Goal: Transaction & Acquisition: Purchase product/service

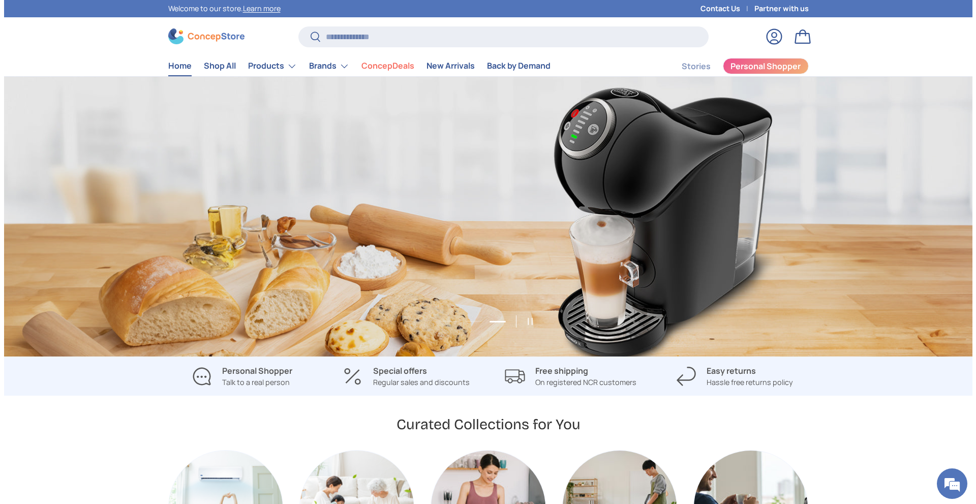
scroll to position [0, 1937]
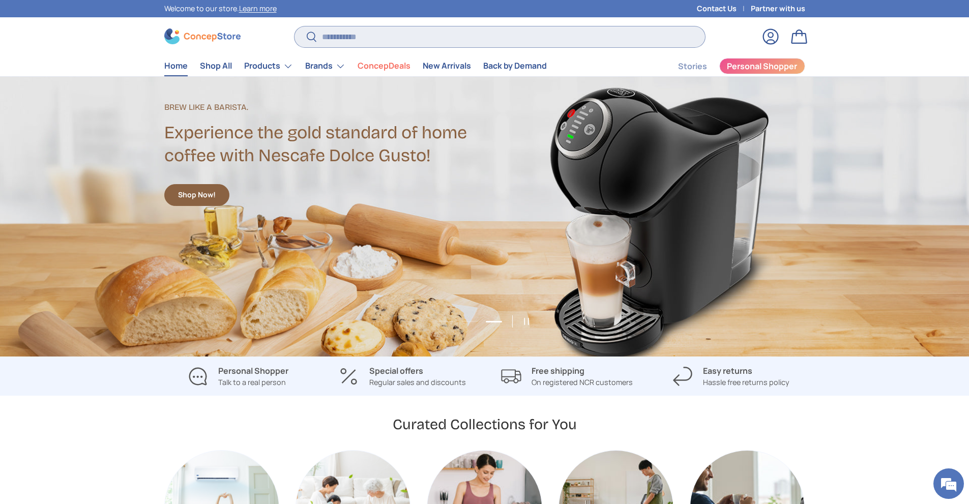
drag, startPoint x: 395, startPoint y: 40, endPoint x: 382, endPoint y: 46, distance: 13.6
click at [395, 40] on input "Search" at bounding box center [499, 36] width 410 height 21
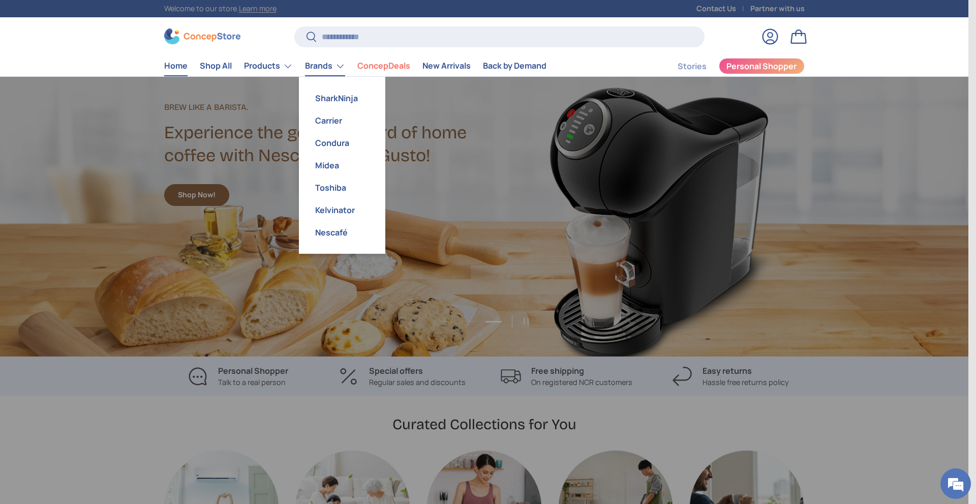
click at [318, 62] on link "Brands" at bounding box center [325, 66] width 40 height 20
click at [332, 120] on link "Carrier" at bounding box center [342, 120] width 74 height 22
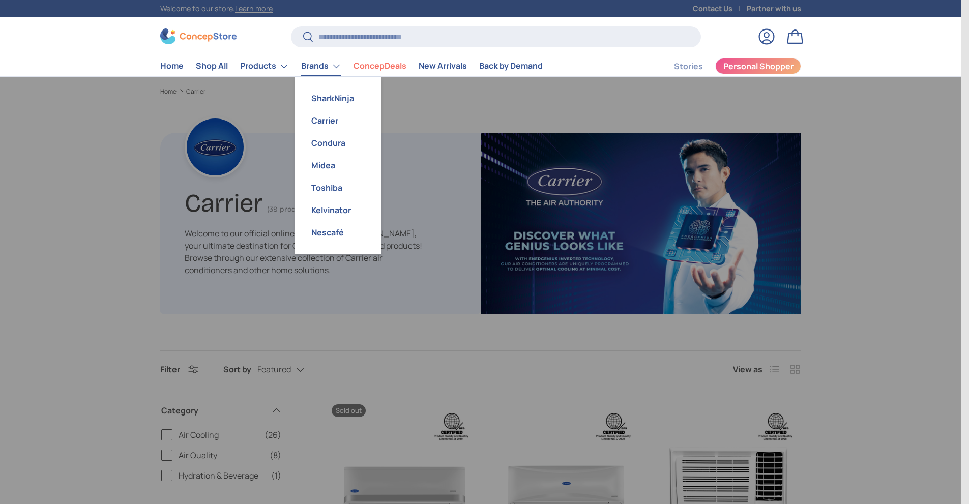
click at [338, 67] on link "Brands" at bounding box center [321, 66] width 40 height 20
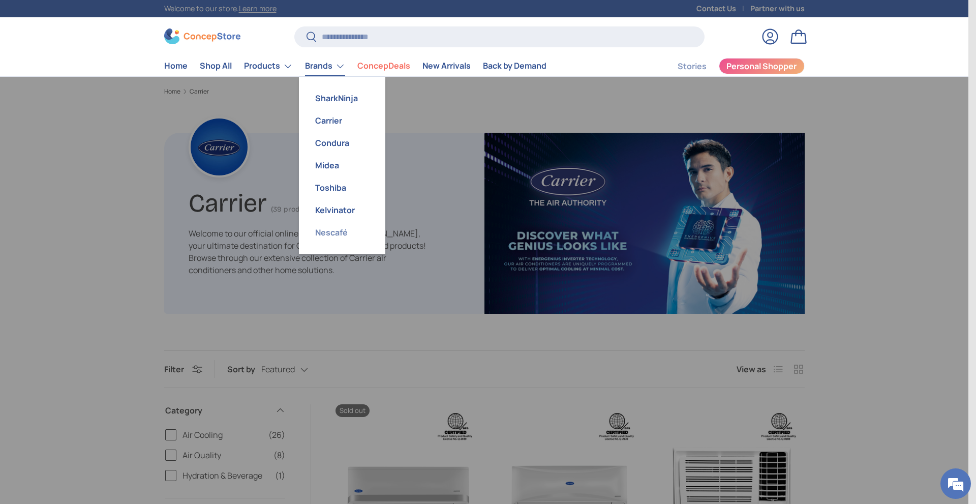
click at [341, 234] on link "Nescafé" at bounding box center [342, 232] width 74 height 22
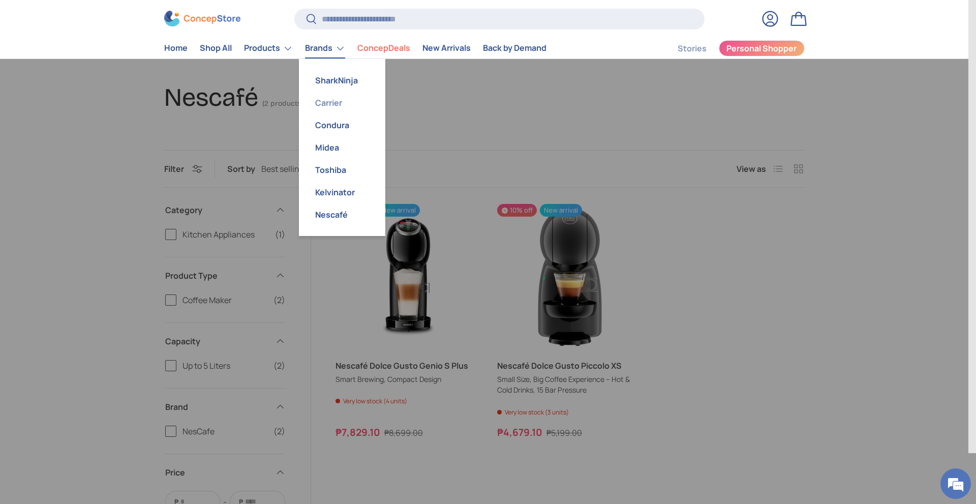
click at [339, 102] on link "Carrier" at bounding box center [342, 103] width 74 height 22
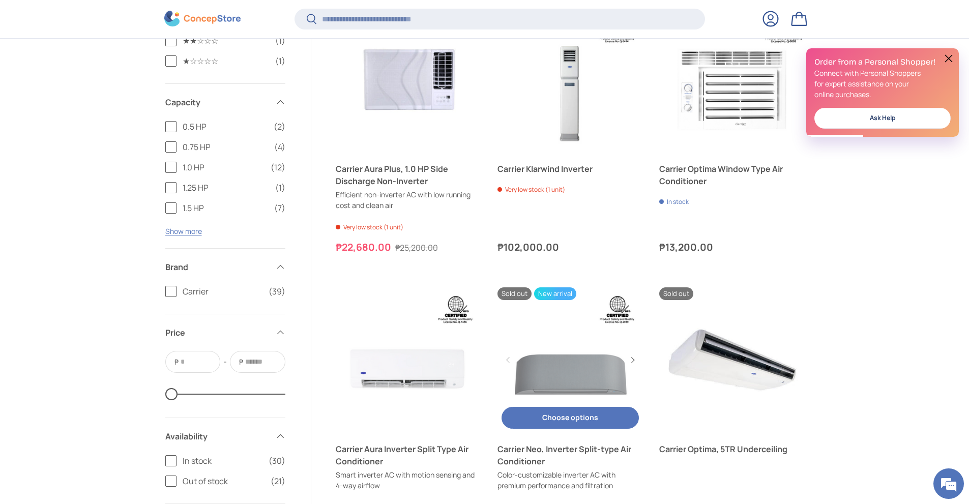
scroll to position [1168, 0]
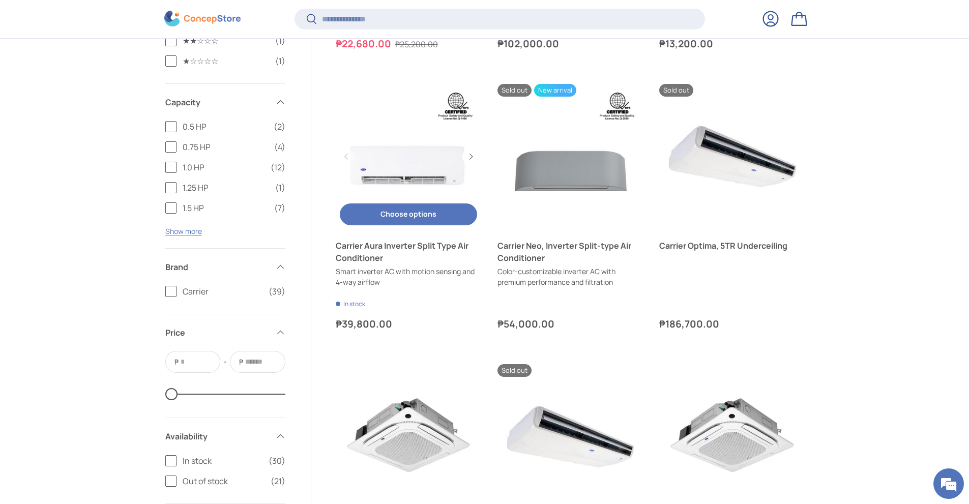
click at [403, 246] on link "Carrier Aura Inverter Split Type Air Conditioner" at bounding box center [408, 252] width 145 height 24
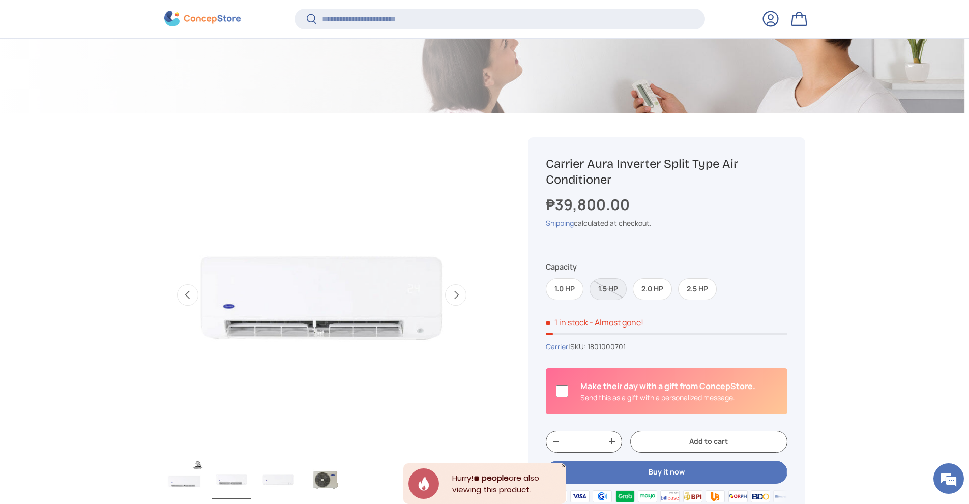
scroll to position [252, 0]
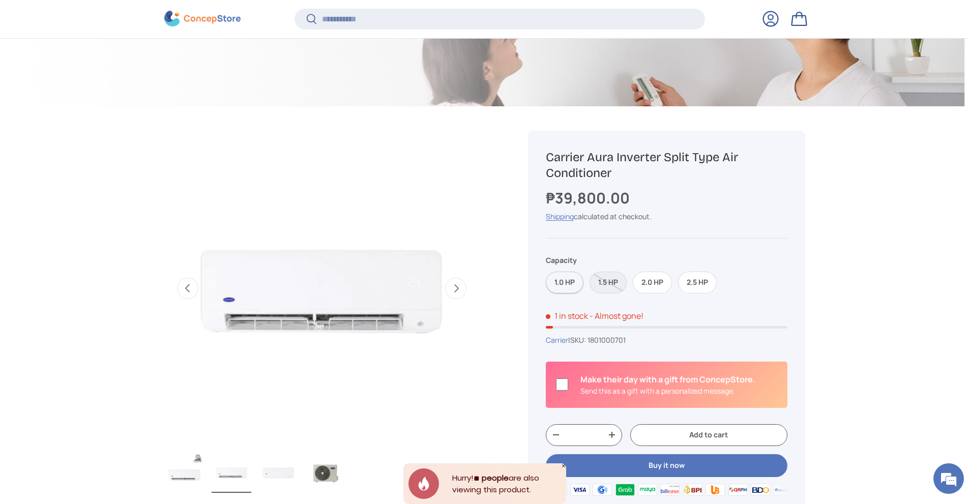
click at [553, 283] on label "1.0 HP" at bounding box center [565, 283] width 38 height 22
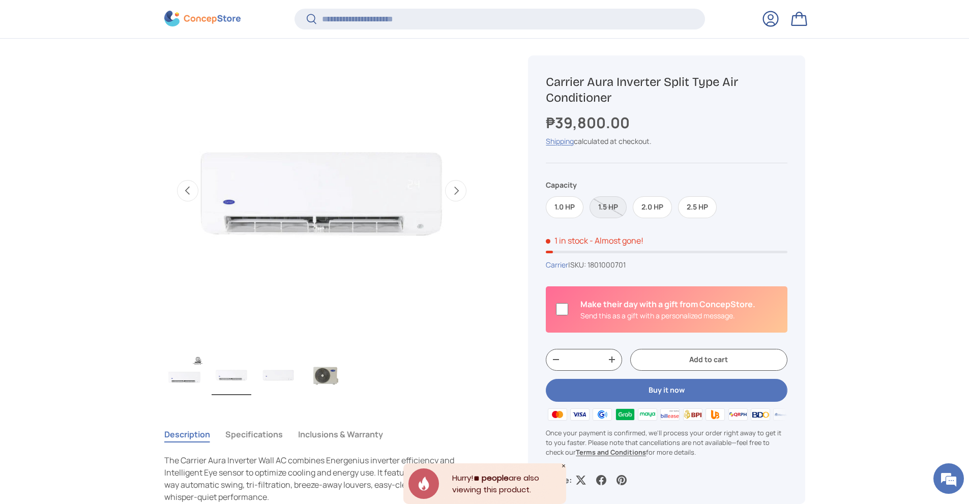
scroll to position [354, 0]
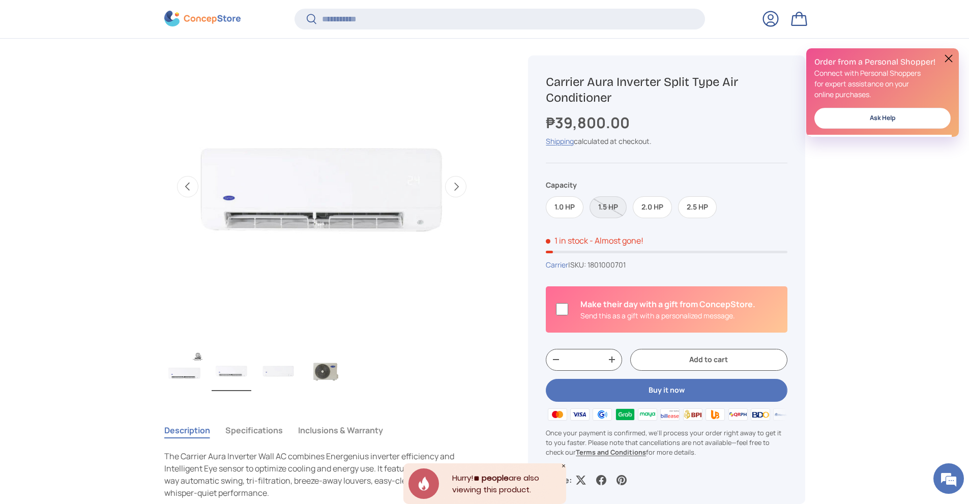
click at [603, 210] on label "1.5 HP" at bounding box center [607, 207] width 37 height 22
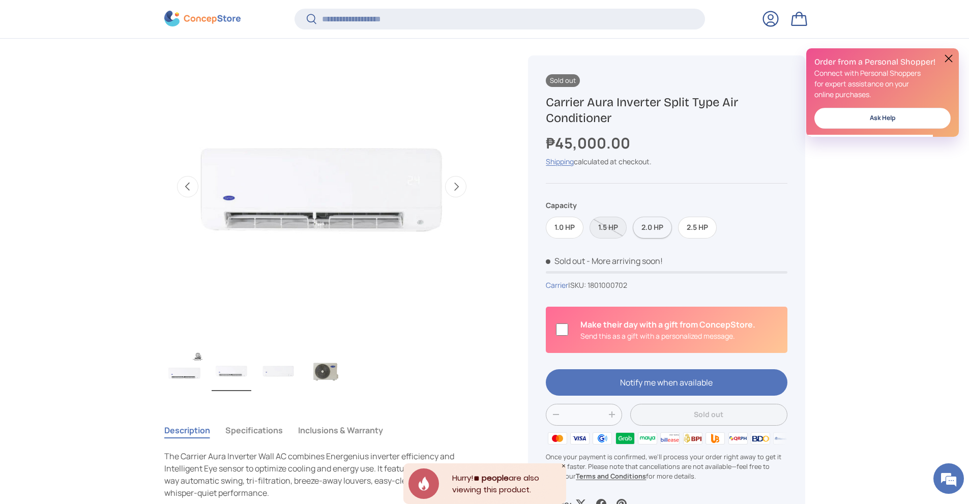
click at [647, 227] on label "2.0 HP" at bounding box center [652, 228] width 39 height 22
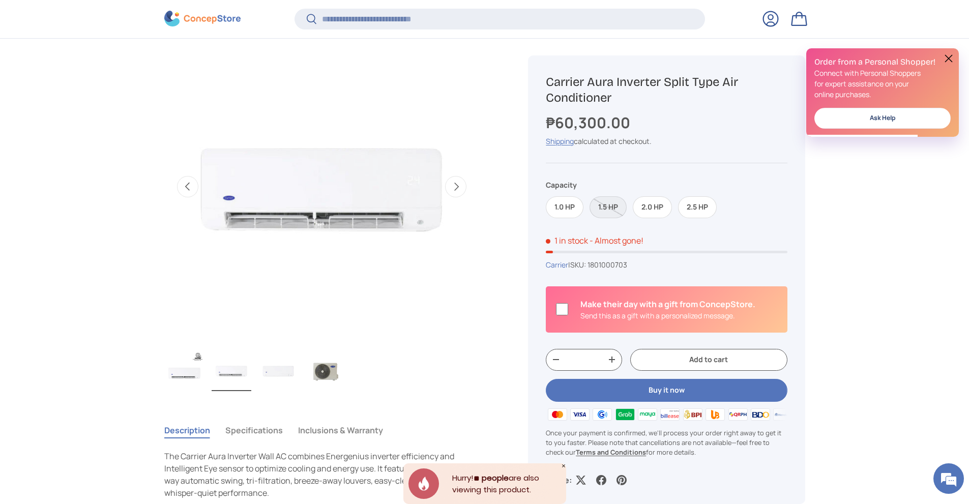
click at [610, 212] on label "1.5 HP" at bounding box center [607, 207] width 37 height 22
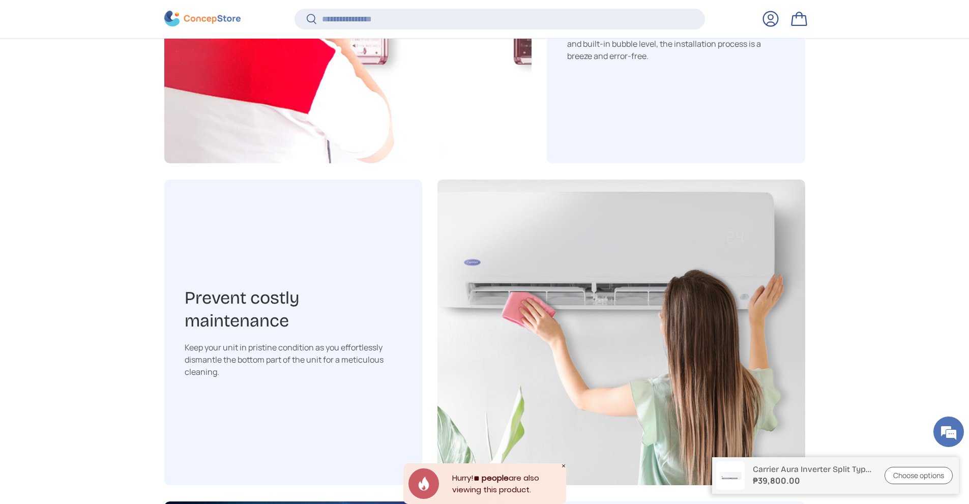
scroll to position [1524, 0]
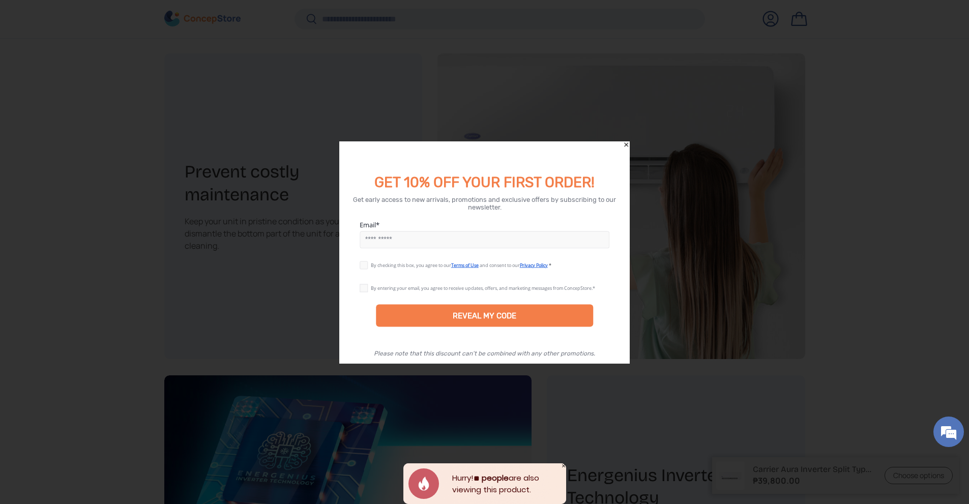
click at [689, 198] on div at bounding box center [484, 252] width 969 height 504
click at [622, 141] on div "GET 10% OFF YOUR FIRST ORDER!" at bounding box center [484, 166] width 291 height 50
click at [623, 147] on icon "Close" at bounding box center [625, 144] width 7 height 7
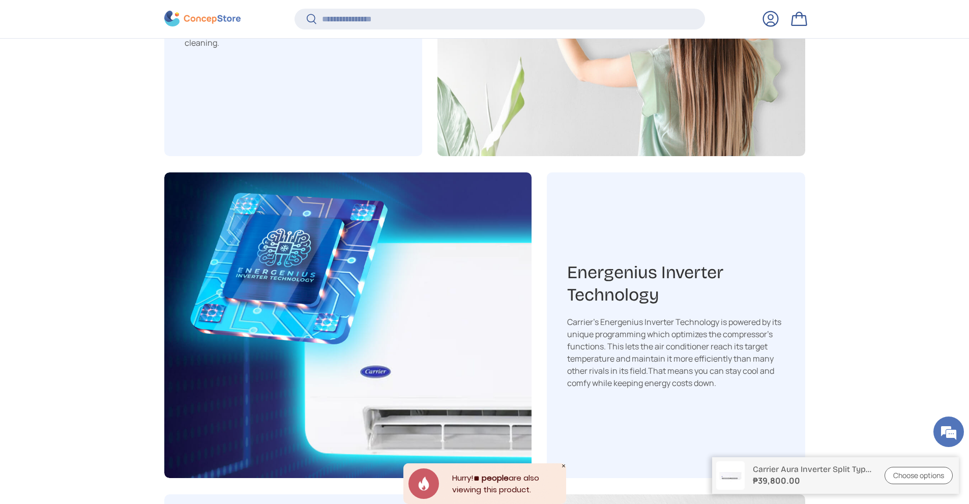
scroll to position [1727, 0]
click at [792, 20] on link "Bag" at bounding box center [799, 19] width 22 height 22
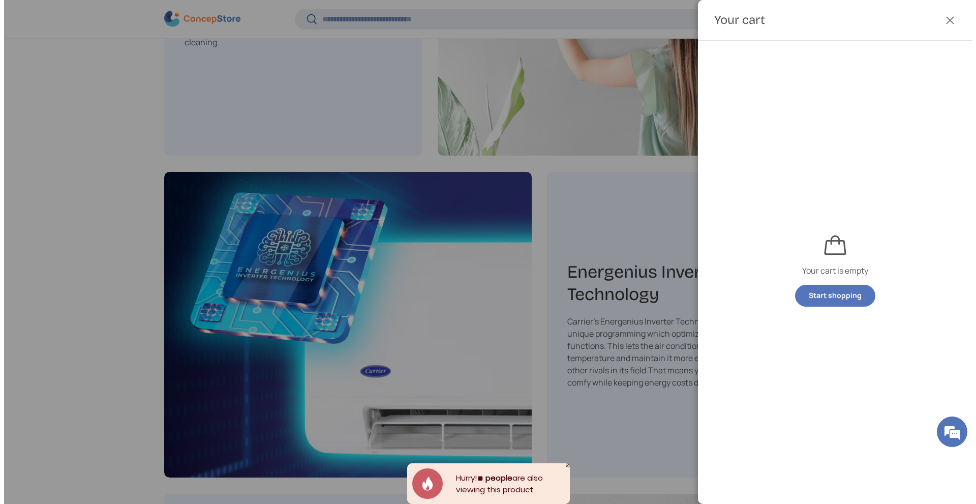
scroll to position [0, 0]
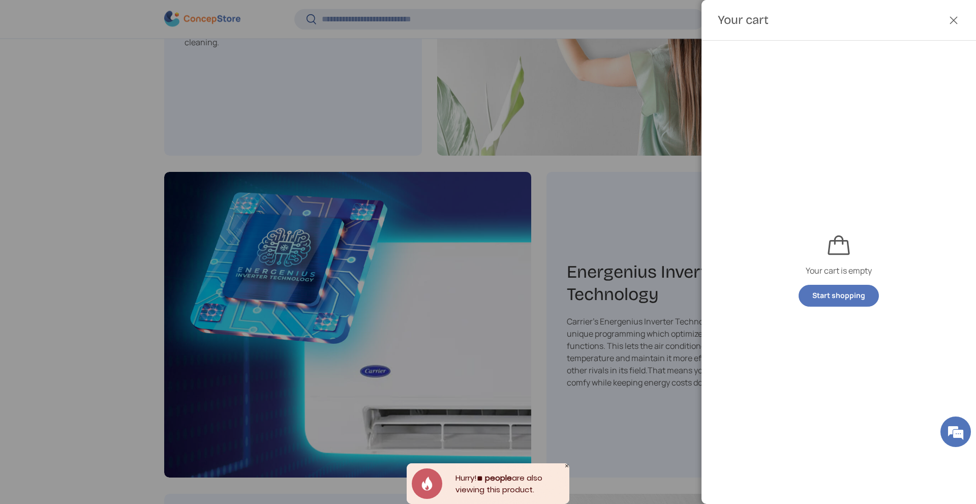
click at [957, 19] on button "Close" at bounding box center [954, 20] width 22 height 22
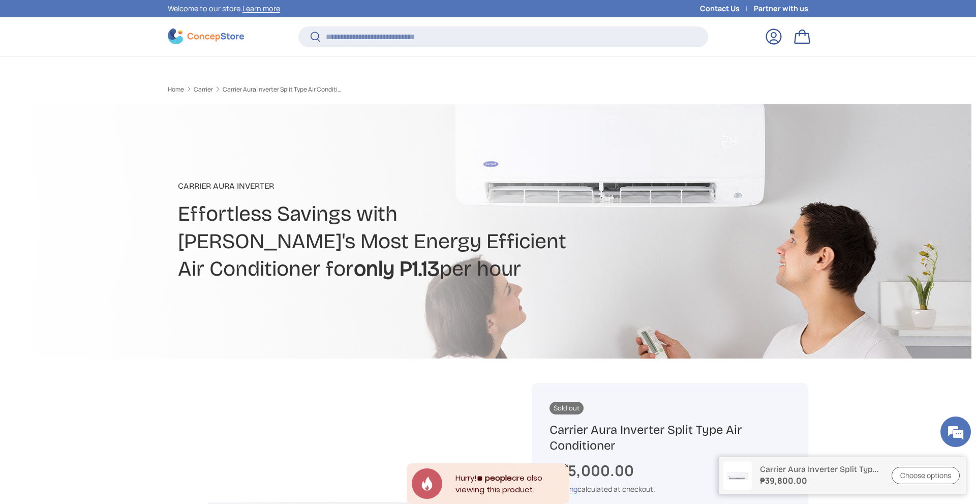
scroll to position [1727, 0]
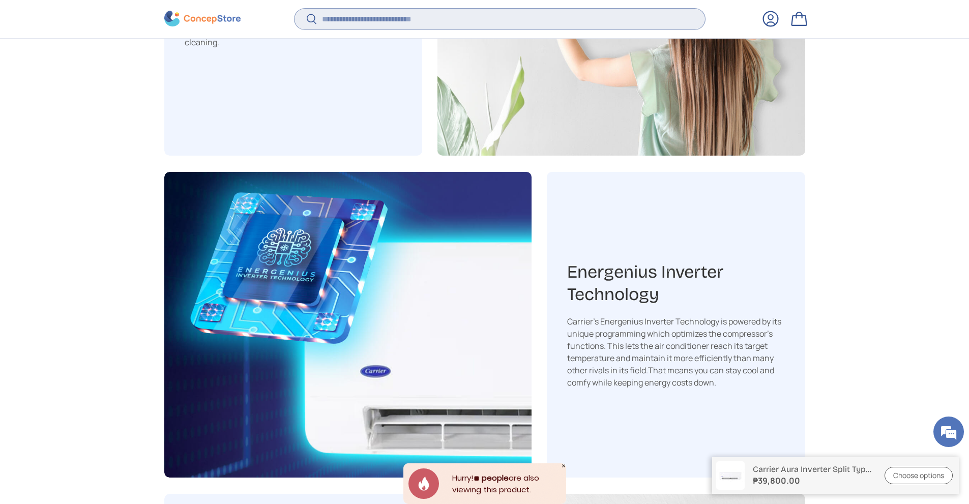
click at [470, 23] on input "Search" at bounding box center [499, 19] width 410 height 21
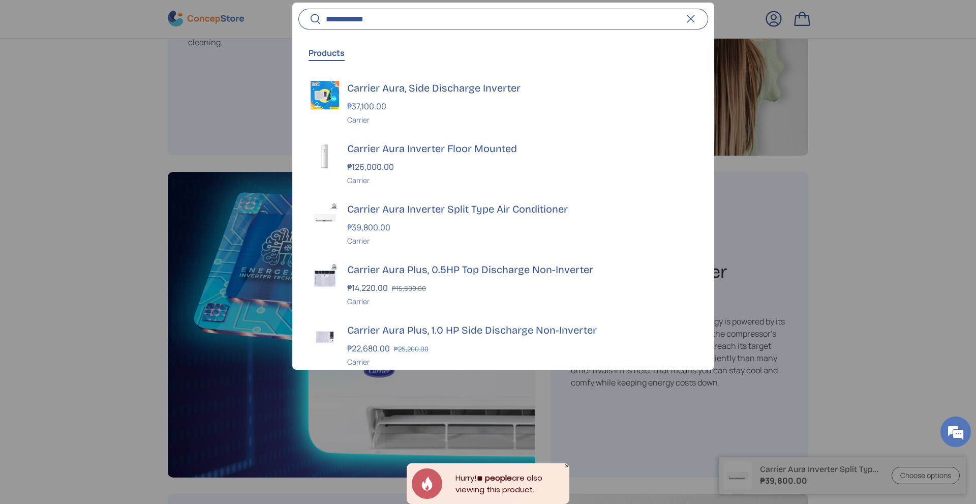
type input "**********"
click at [299, 8] on button "Search" at bounding box center [310, 20] width 23 height 24
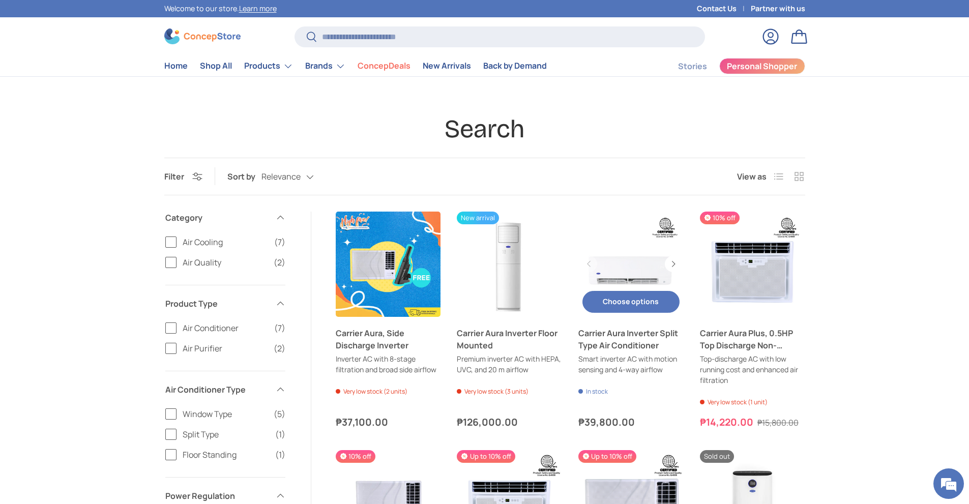
click at [625, 269] on link "Carrier Aura Inverter Split Type Air Conditioner" at bounding box center [630, 264] width 105 height 105
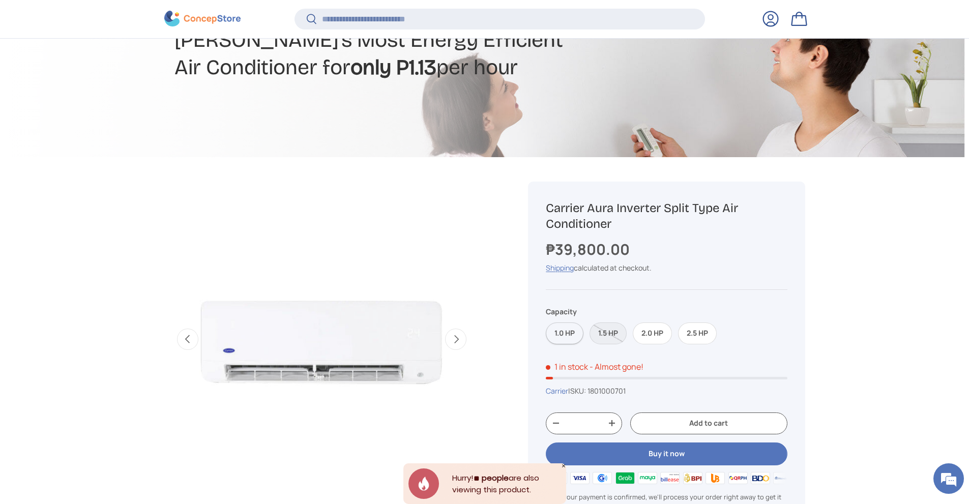
click at [559, 336] on label "1.0 HP" at bounding box center [565, 333] width 38 height 22
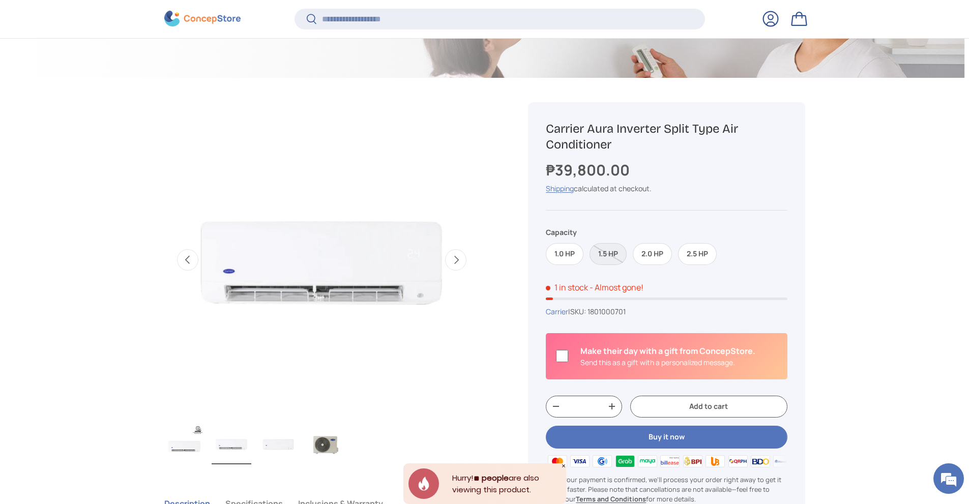
scroll to position [354, 0]
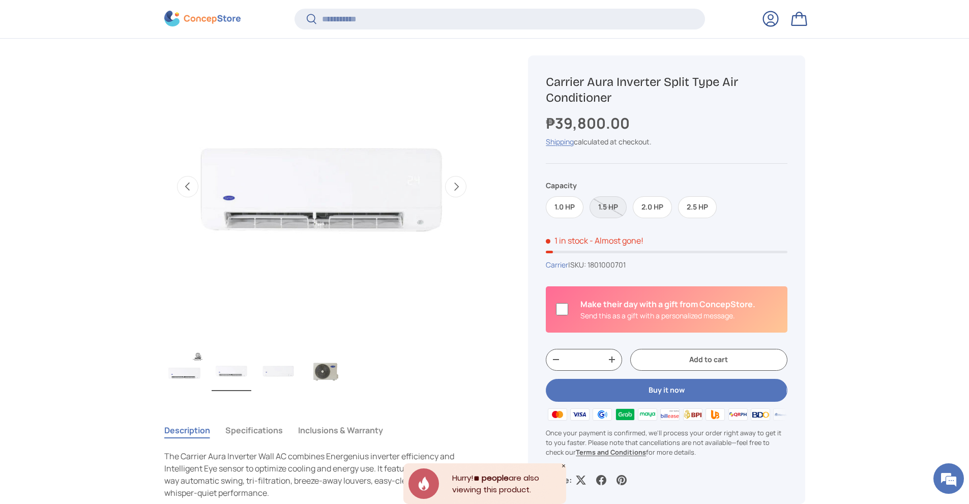
click at [660, 390] on button "Buy it now" at bounding box center [666, 390] width 241 height 23
